Goal: Task Accomplishment & Management: Manage account settings

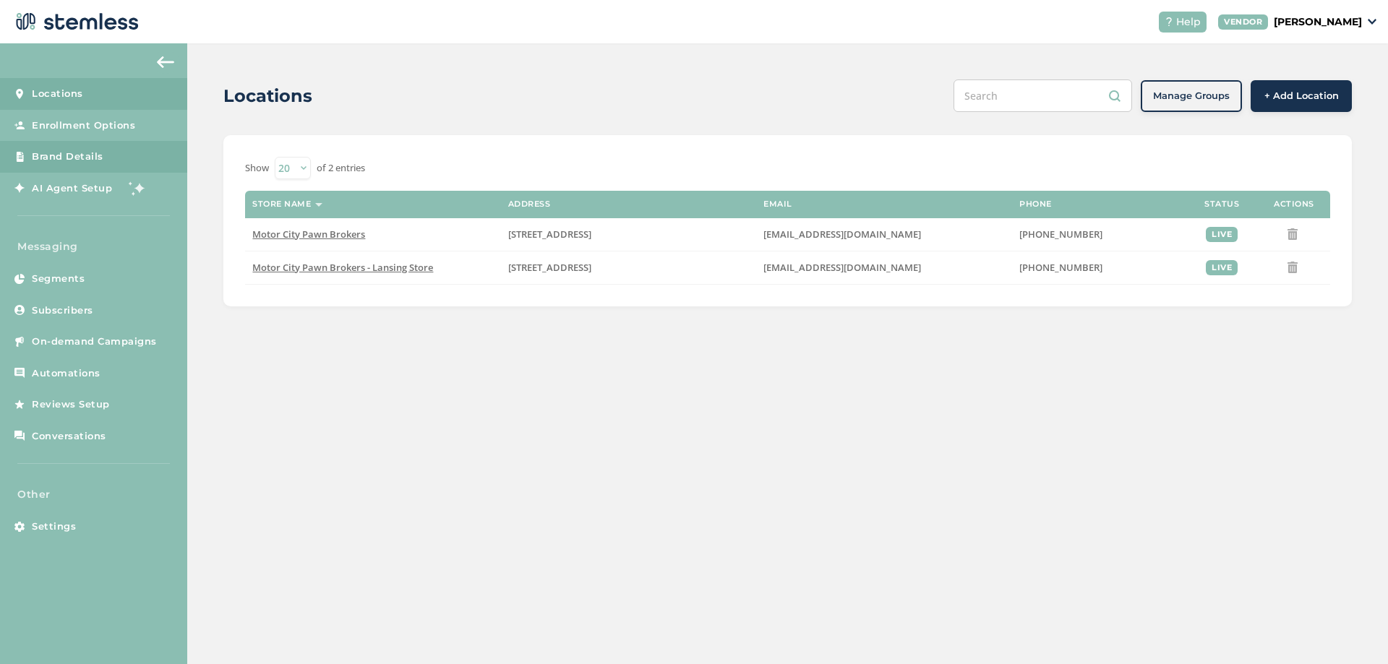
click at [78, 149] on link "Brand Details" at bounding box center [93, 157] width 187 height 32
click at [210, 241] on div "Locations Manage Groups + Add Location Show 20 50 100 of 2 entries Store name A…" at bounding box center [787, 192] width 1200 height 299
click at [96, 158] on span "Brand Details" at bounding box center [68, 157] width 72 height 14
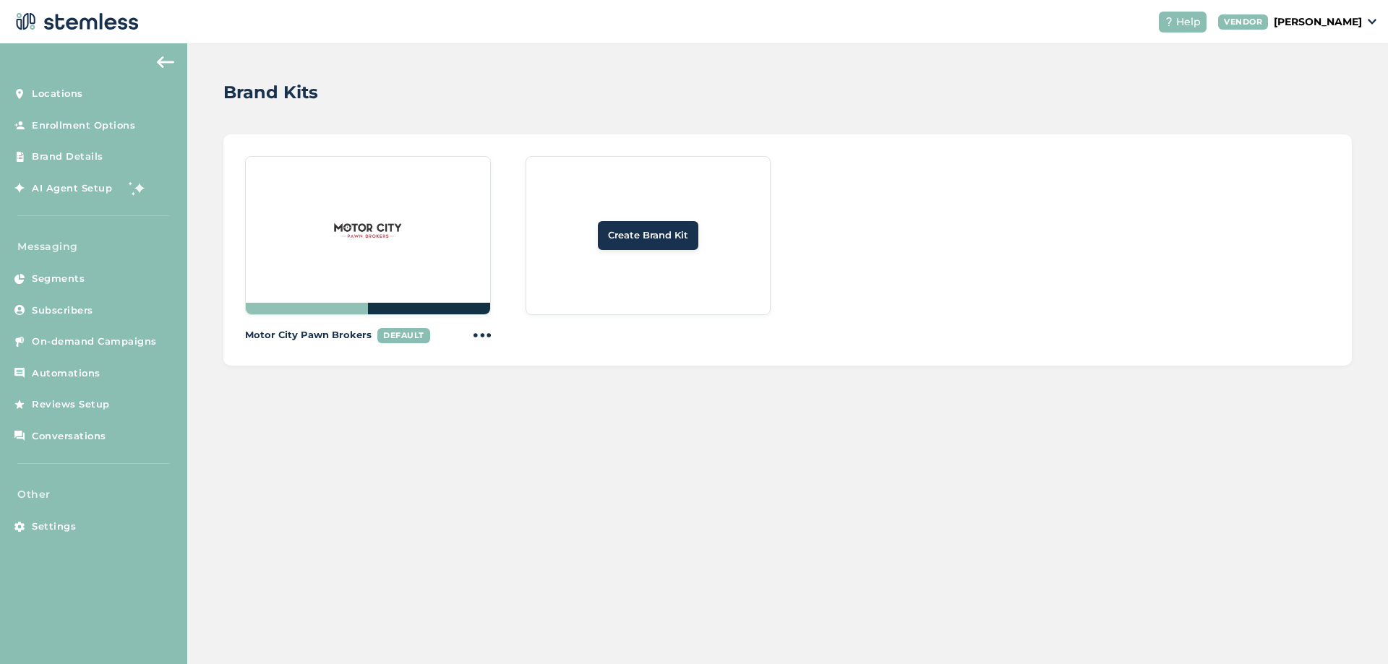
click at [391, 233] on img at bounding box center [367, 229] width 69 height 69
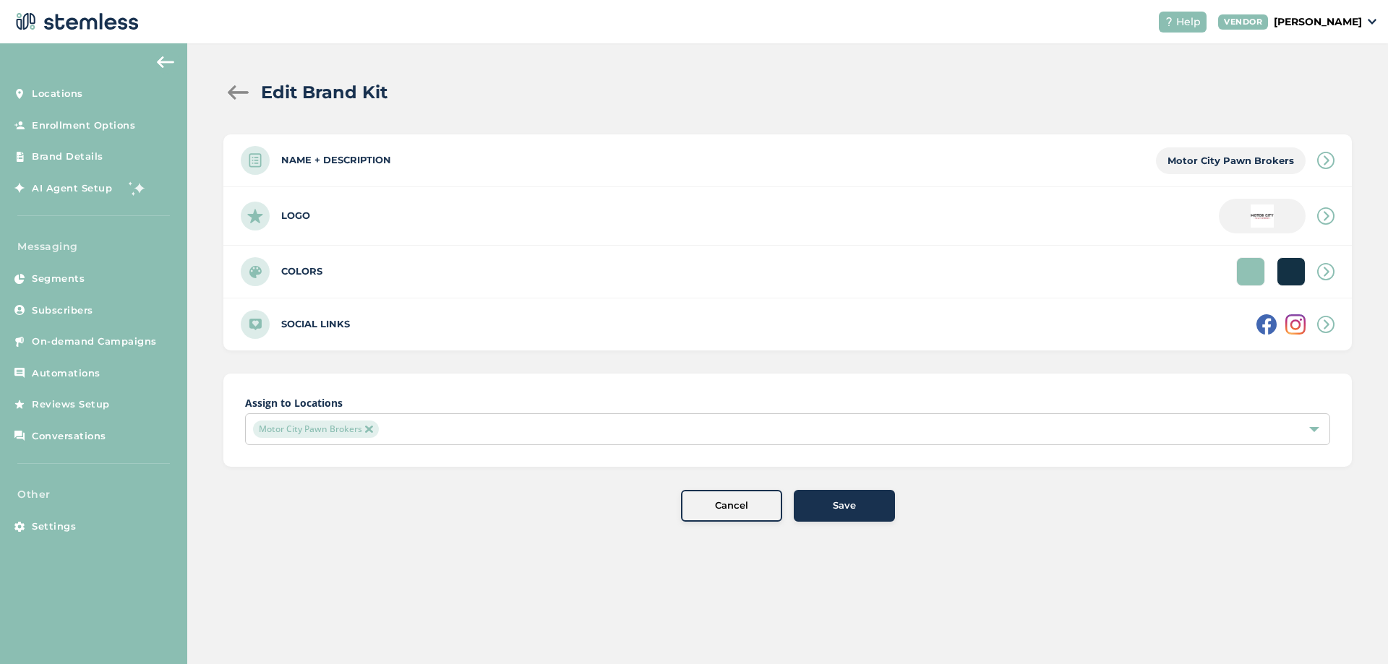
click at [466, 428] on div "Motor City Pawn Brokers" at bounding box center [780, 429] width 1054 height 17
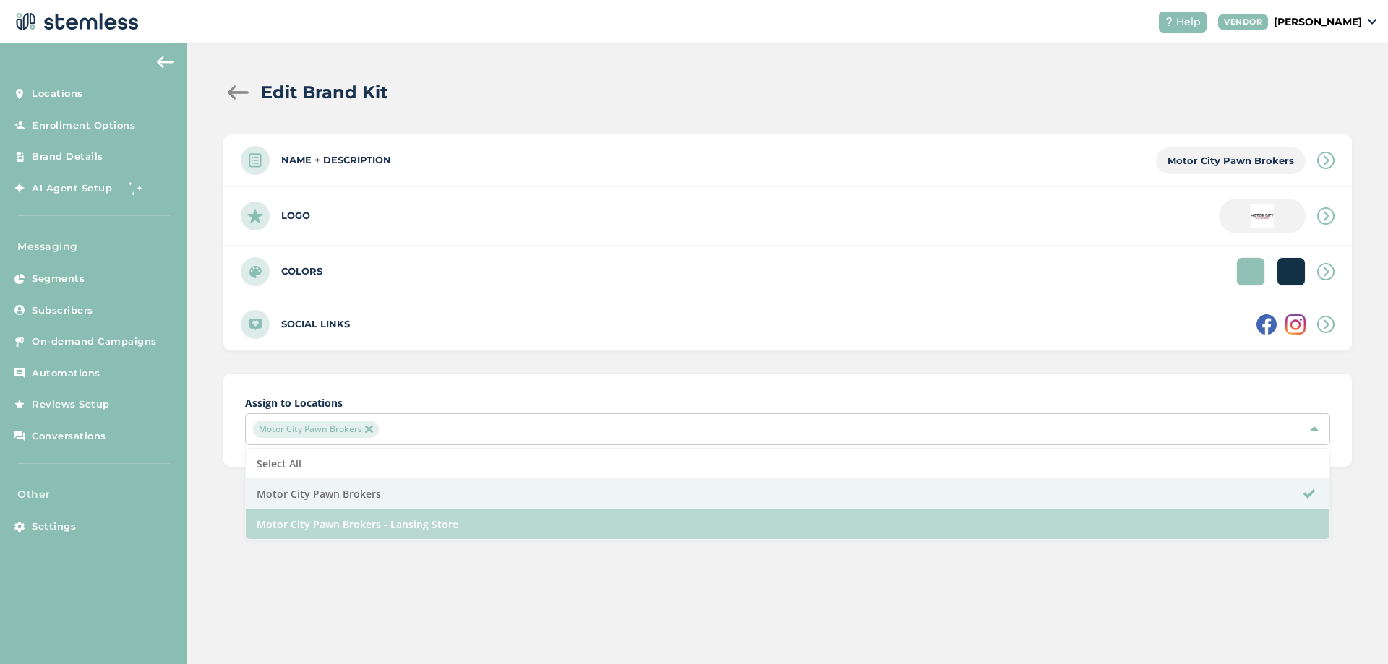
click at [353, 518] on li "Motor City Pawn Brokers - Lansing Store" at bounding box center [787, 525] width 1083 height 30
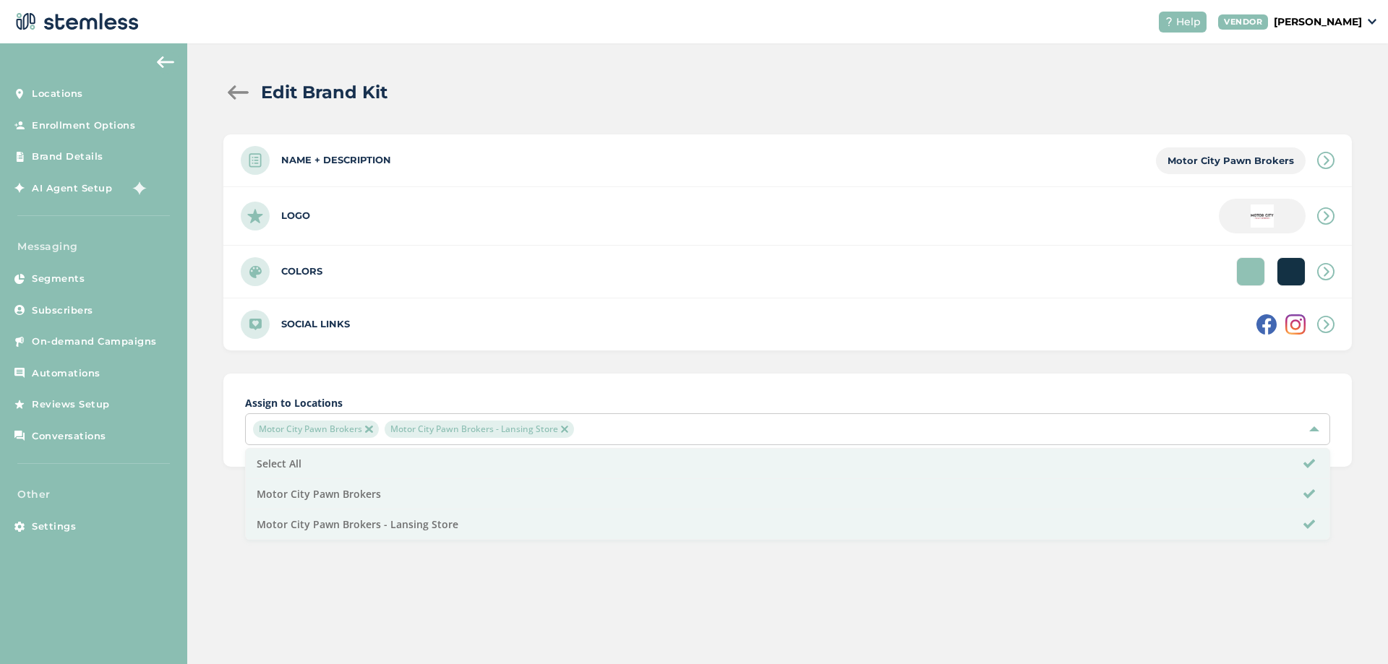
click at [815, 607] on div "Edit Brand Kit Name + Description Motor City Pawn Brokers Name * Motor City Paw…" at bounding box center [787, 353] width 1200 height 621
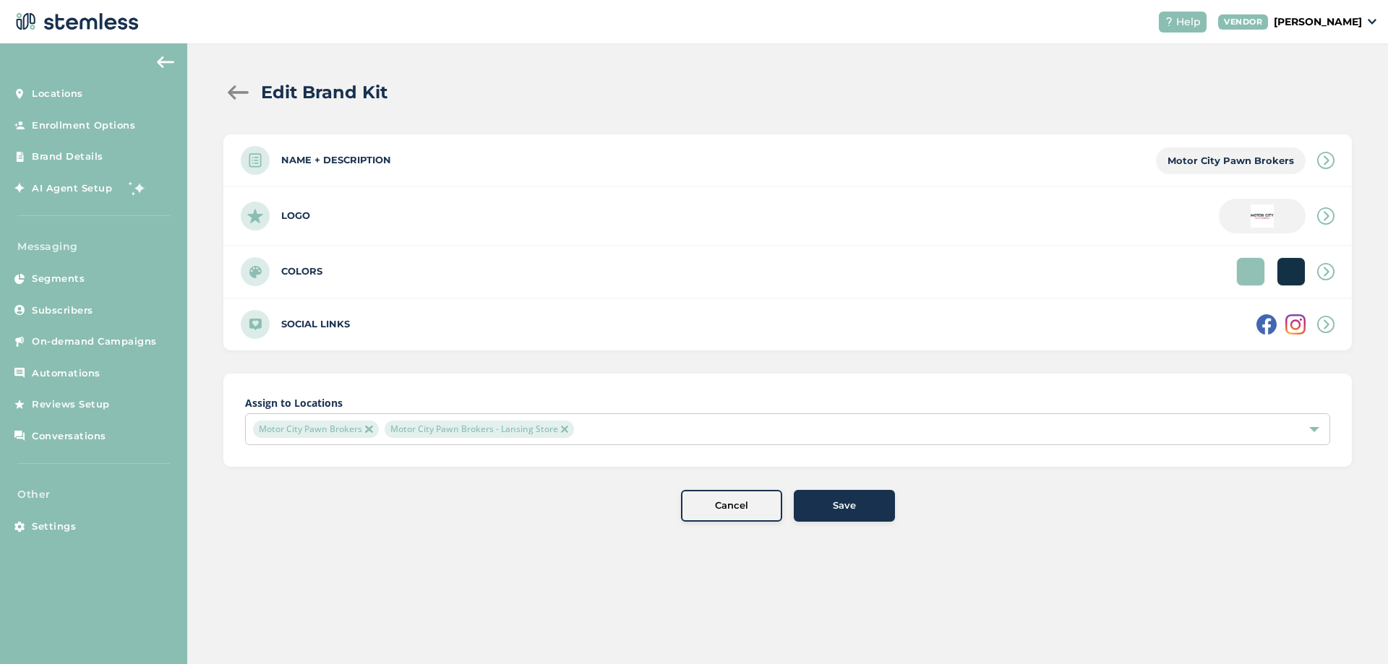
click at [847, 504] on span "Save" at bounding box center [844, 506] width 23 height 14
